Goal: Transaction & Acquisition: Download file/media

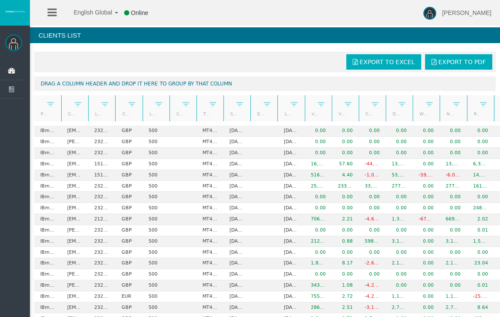
scroll to position [0, 42]
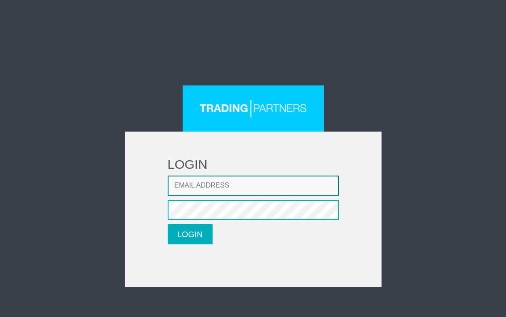
type input "[PERSON_NAME][EMAIL_ADDRESS][DOMAIN_NAME]"
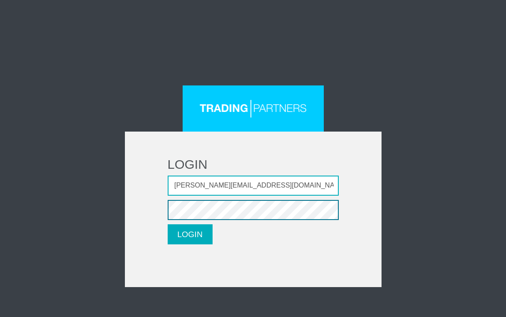
click at [190, 234] on button "LOGIN" at bounding box center [190, 235] width 45 height 20
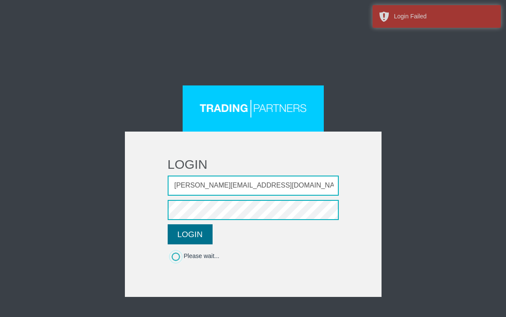
click at [189, 237] on button "LOGIN" at bounding box center [190, 235] width 45 height 20
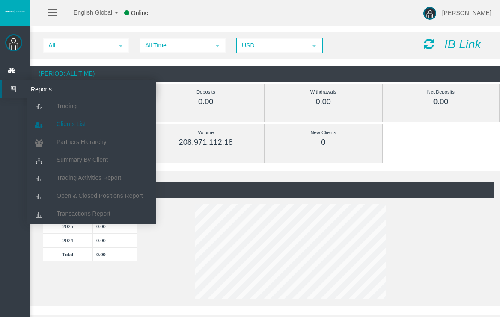
click at [65, 122] on span "Clients List" at bounding box center [70, 124] width 29 height 7
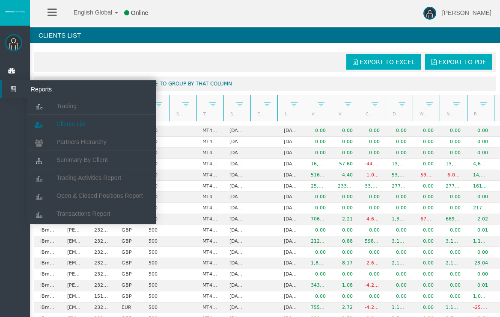
click at [81, 127] on link "Clients List" at bounding box center [91, 123] width 128 height 15
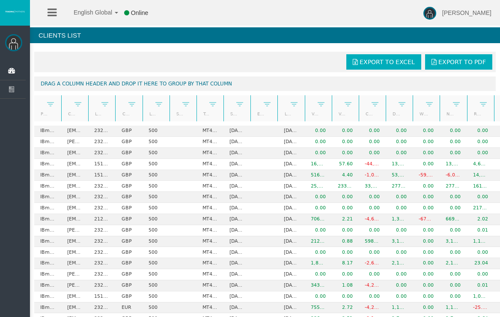
click at [359, 66] on link "Export to Excel" at bounding box center [383, 61] width 75 height 15
drag, startPoint x: 365, startPoint y: 67, endPoint x: 360, endPoint y: 67, distance: 4.7
click at [363, 67] on link "Export to Excel" at bounding box center [383, 61] width 75 height 15
